Goal: Transaction & Acquisition: Purchase product/service

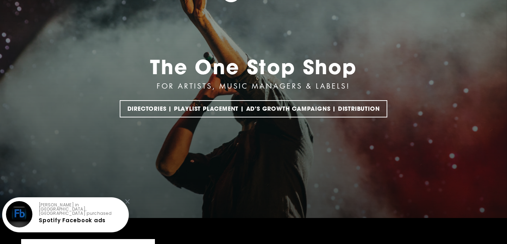
scroll to position [60, 0]
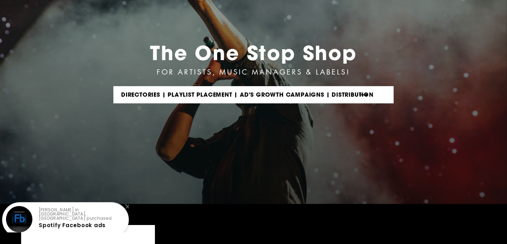
click at [217, 94] on link "DIRECTORIES | PLAYLIST PLACEMENT | AD'S GROWTH CAMPAIGNS | DISTRIBUTION" at bounding box center [253, 94] width 280 height 17
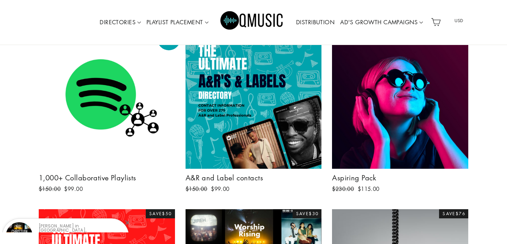
scroll to position [108, 0]
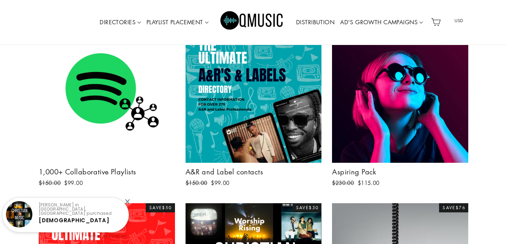
click at [123, 112] on img at bounding box center [107, 95] width 136 height 136
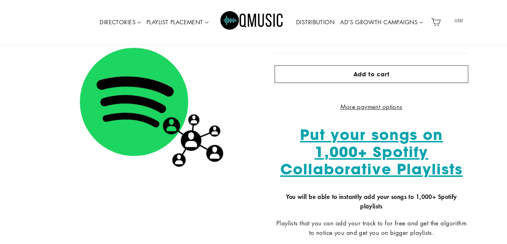
scroll to position [135, 0]
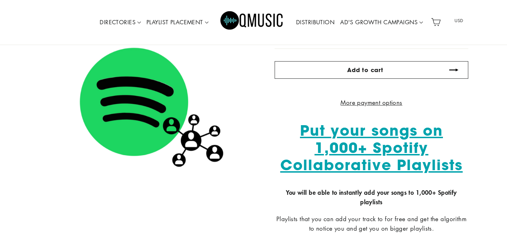
click at [354, 63] on button "Add to cart" at bounding box center [372, 70] width 194 height 18
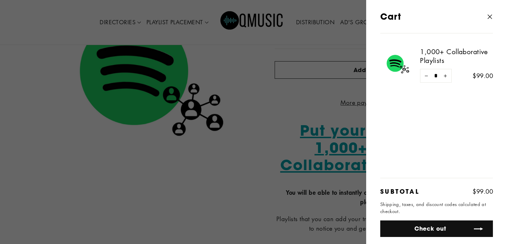
click at [432, 227] on button "Check out" at bounding box center [436, 229] width 113 height 17
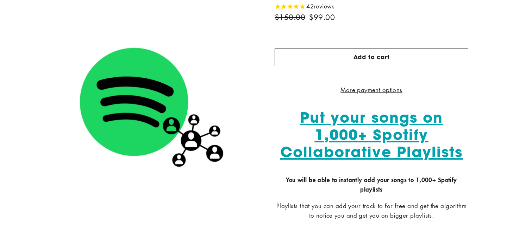
scroll to position [135, 0]
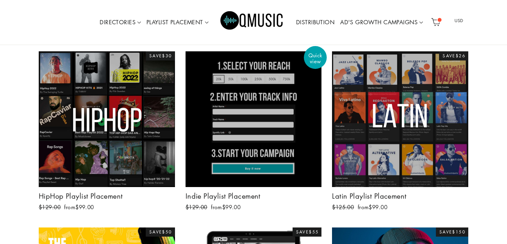
scroll to position [640, 0]
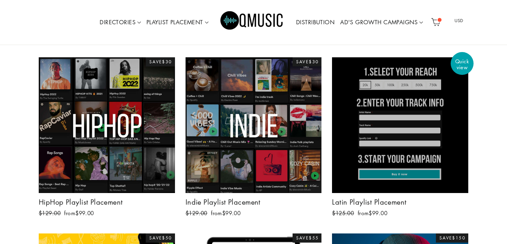
click at [414, 113] on div at bounding box center [400, 125] width 137 height 137
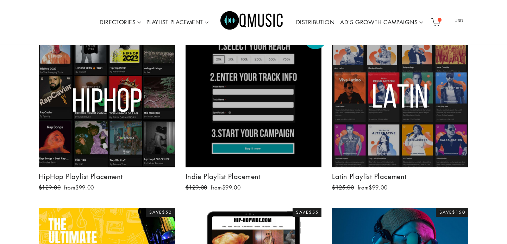
scroll to position [677, 0]
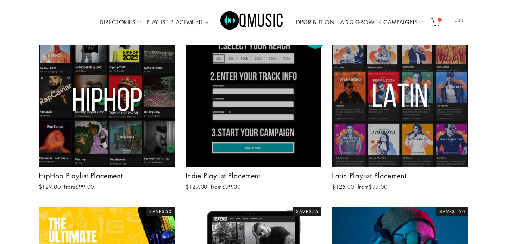
click at [226, 93] on div at bounding box center [253, 99] width 137 height 137
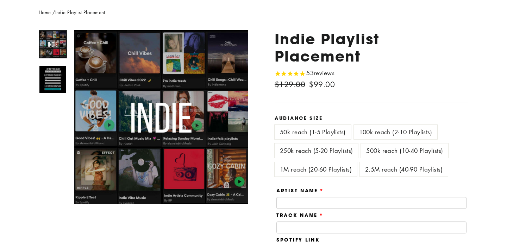
scroll to position [83, 0]
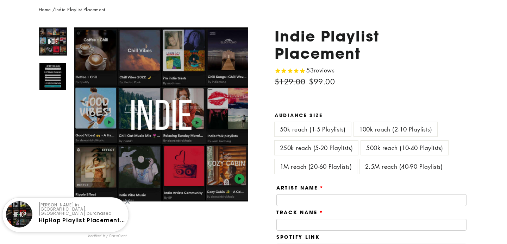
click at [333, 169] on label "1M reach (20-60 Playlists)" at bounding box center [316, 167] width 82 height 14
click at [311, 128] on label "50k reach (1-5 Playlists)" at bounding box center [313, 129] width 76 height 14
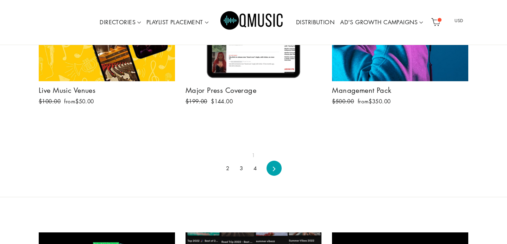
scroll to position [930, 0]
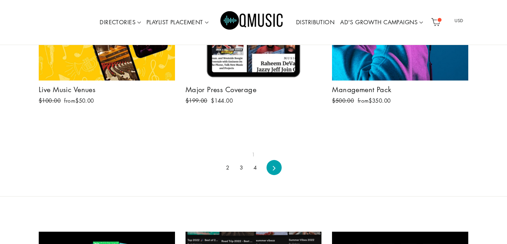
click at [230, 169] on link "2" at bounding box center [228, 167] width 12 height 11
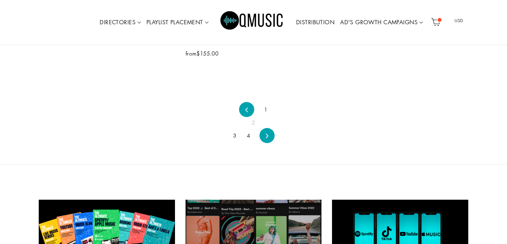
scroll to position [537, 0]
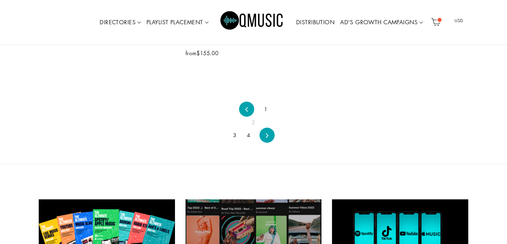
click at [233, 136] on link "3" at bounding box center [235, 135] width 12 height 11
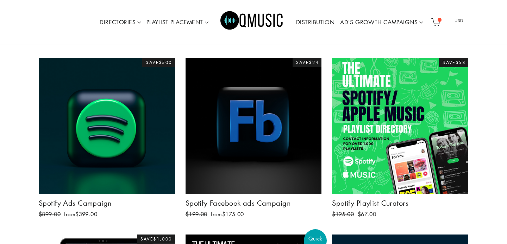
scroll to position [607, 0]
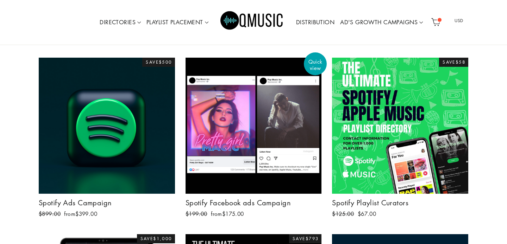
click at [266, 158] on div at bounding box center [253, 125] width 137 height 137
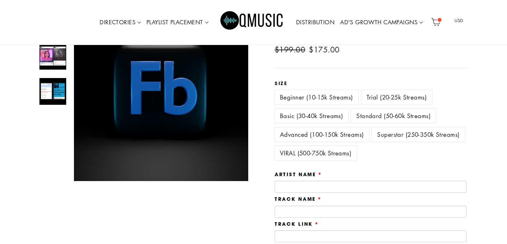
scroll to position [97, 0]
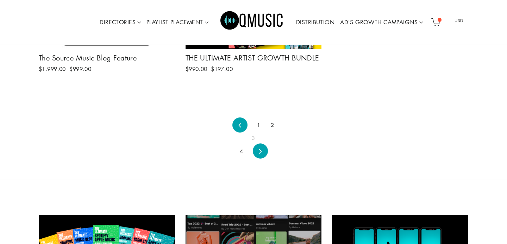
scroll to position [945, 0]
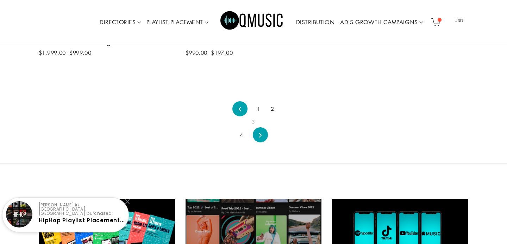
click at [243, 133] on link "4" at bounding box center [242, 135] width 12 height 11
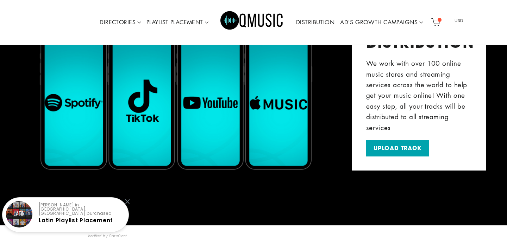
scroll to position [920, 0]
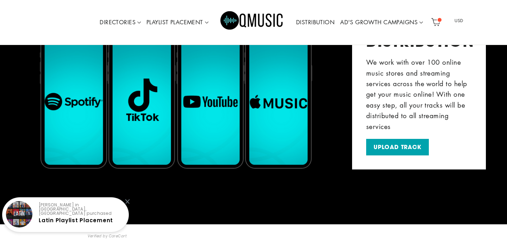
click at [318, 110] on div "DISTRIBUTION We work with over 100 online music stores and streaming services a…" at bounding box center [253, 83] width 507 height 174
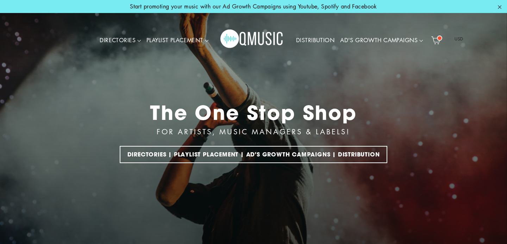
scroll to position [1, 0]
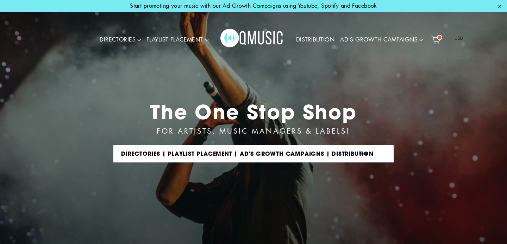
click at [237, 159] on link "DIRECTORIES | PLAYLIST PLACEMENT | AD'S GROWTH CAMPAIGNS | DISTRIBUTION" at bounding box center [253, 153] width 280 height 17
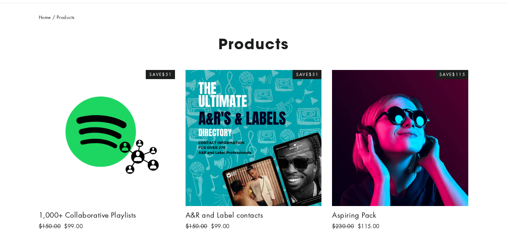
scroll to position [65, 0]
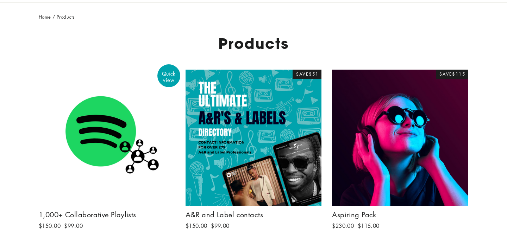
click at [108, 112] on img at bounding box center [107, 138] width 136 height 136
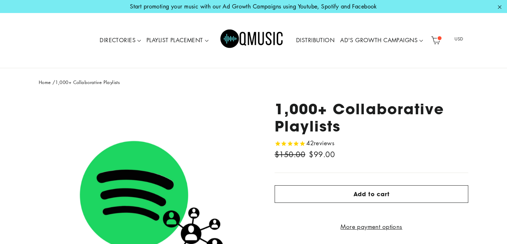
click at [438, 40] on span at bounding box center [439, 38] width 5 height 5
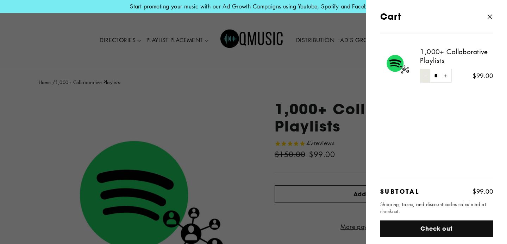
click at [426, 74] on icon "Reduce item quantity by one" at bounding box center [427, 76] width 4 height 4
type input "*"
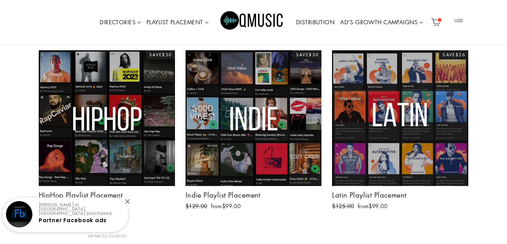
scroll to position [649, 0]
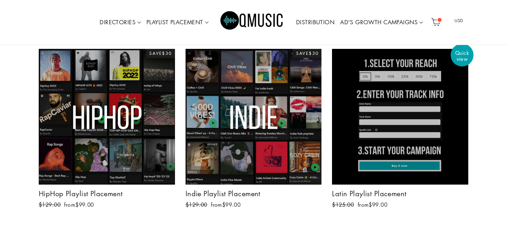
click at [426, 107] on div at bounding box center [400, 117] width 137 height 137
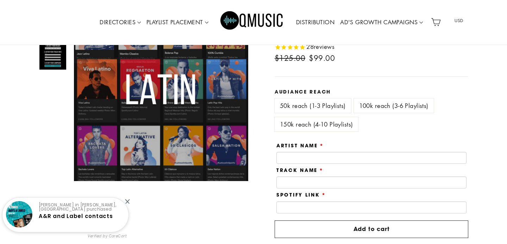
scroll to position [99, 0]
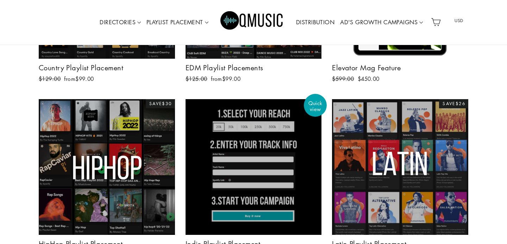
scroll to position [606, 0]
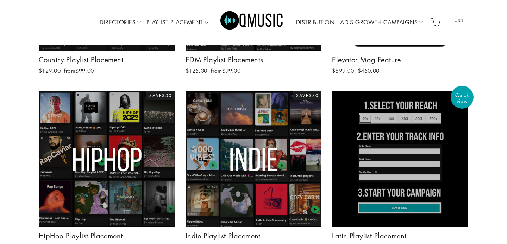
click at [382, 149] on div at bounding box center [400, 159] width 137 height 137
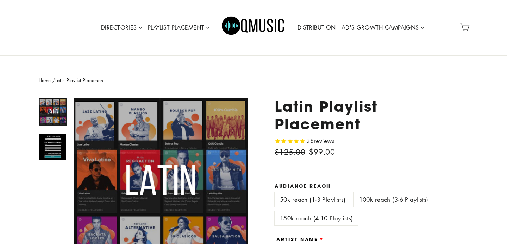
scroll to position [65, 0]
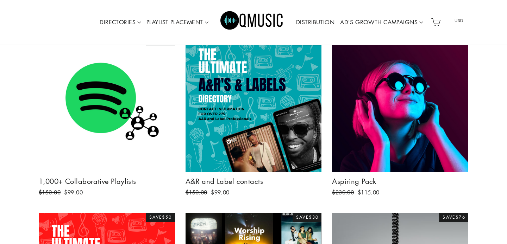
scroll to position [99, 0]
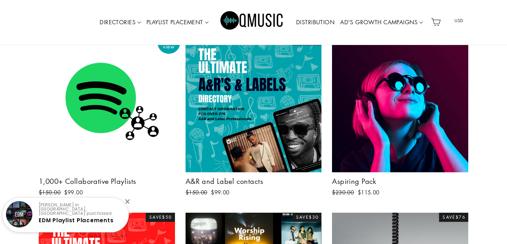
click at [113, 111] on img at bounding box center [107, 104] width 136 height 136
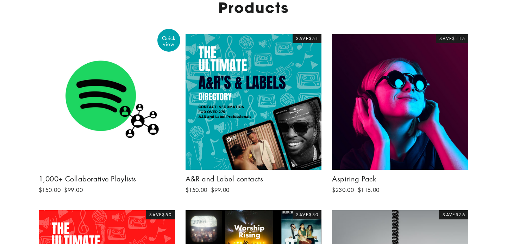
scroll to position [99, 0]
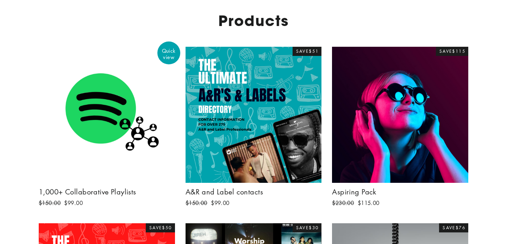
click at [127, 119] on img at bounding box center [107, 115] width 136 height 136
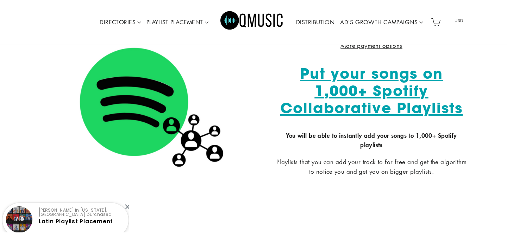
scroll to position [194, 0]
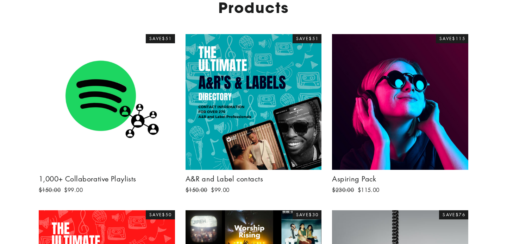
scroll to position [99, 0]
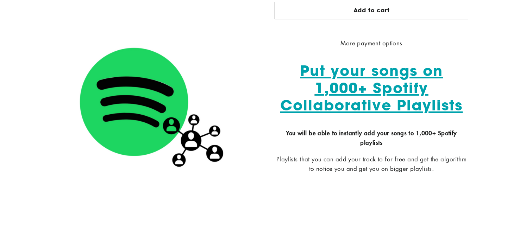
click at [370, 104] on span "Put your songs on 1,000+ Spotify Collaborative Playlists" at bounding box center [371, 88] width 182 height 54
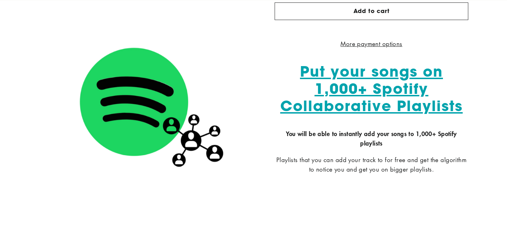
scroll to position [181, 0]
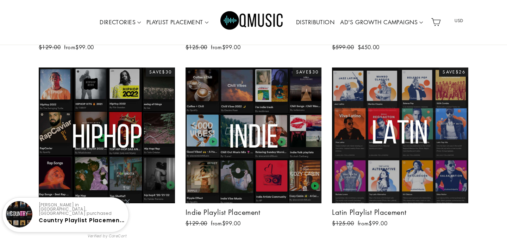
scroll to position [638, 0]
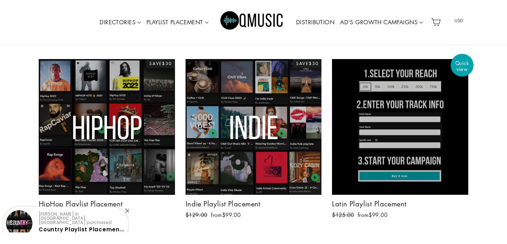
click at [374, 147] on div at bounding box center [400, 127] width 137 height 137
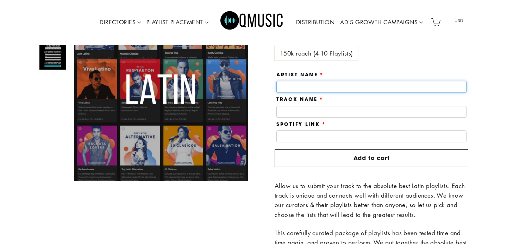
click at [329, 88] on input "text" at bounding box center [371, 87] width 190 height 12
